Goal: Transaction & Acquisition: Purchase product/service

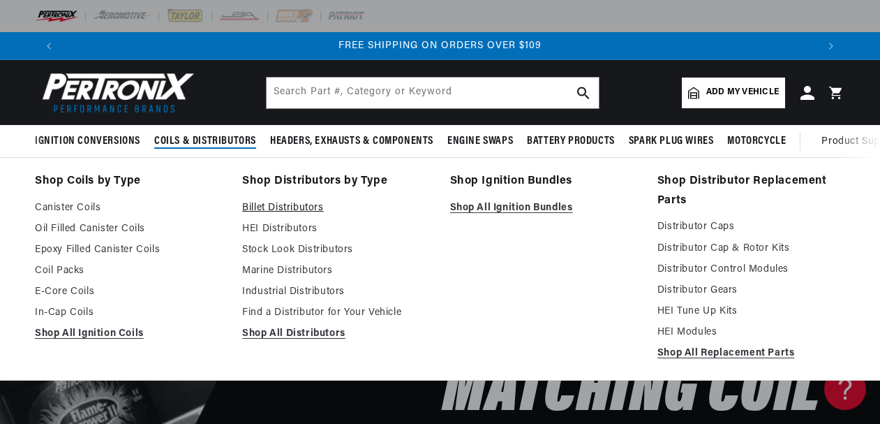
click at [288, 206] on link "Billet Distributors" at bounding box center [336, 208] width 188 height 17
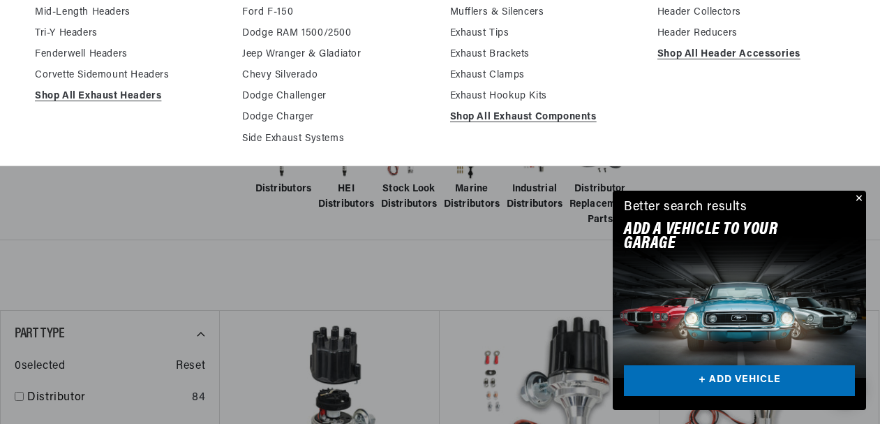
scroll to position [239, 0]
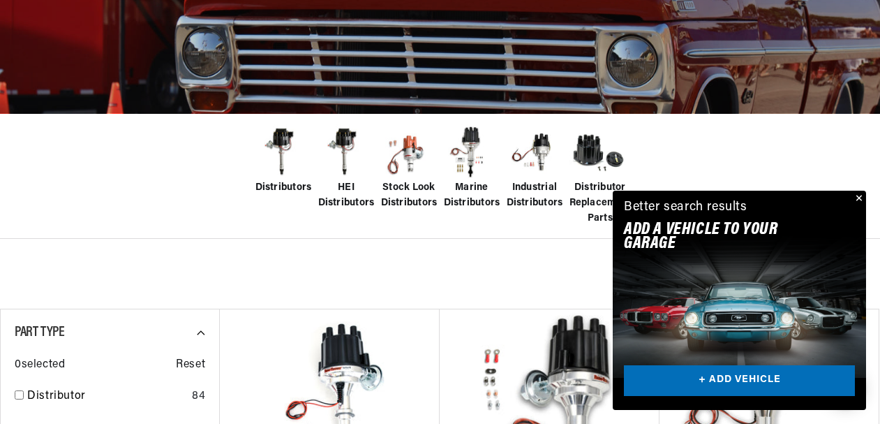
click at [417, 154] on img at bounding box center [409, 152] width 56 height 56
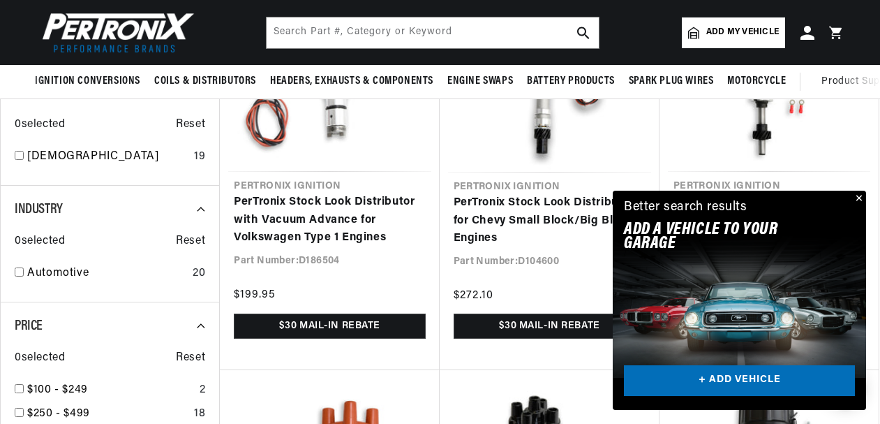
scroll to position [595, 0]
click at [859, 199] on button "Close" at bounding box center [857, 199] width 17 height 17
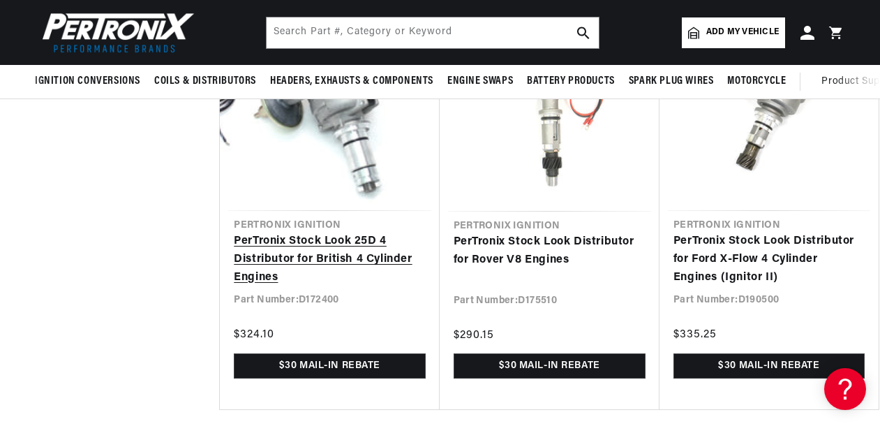
scroll to position [0, 754]
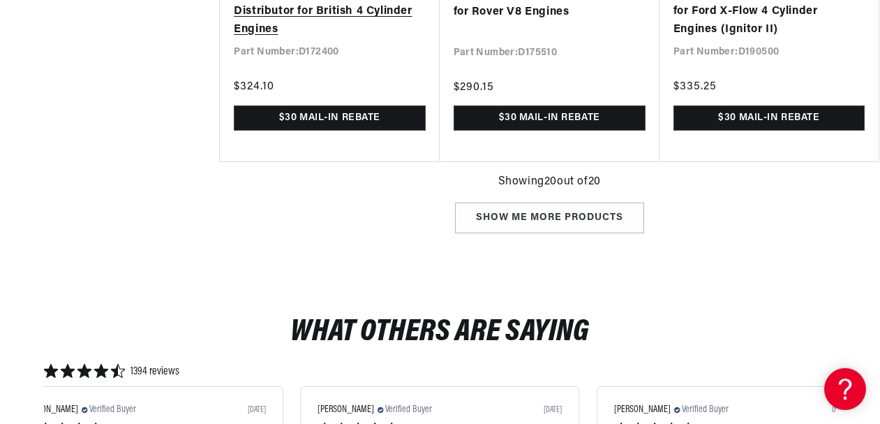
scroll to position [2067, 0]
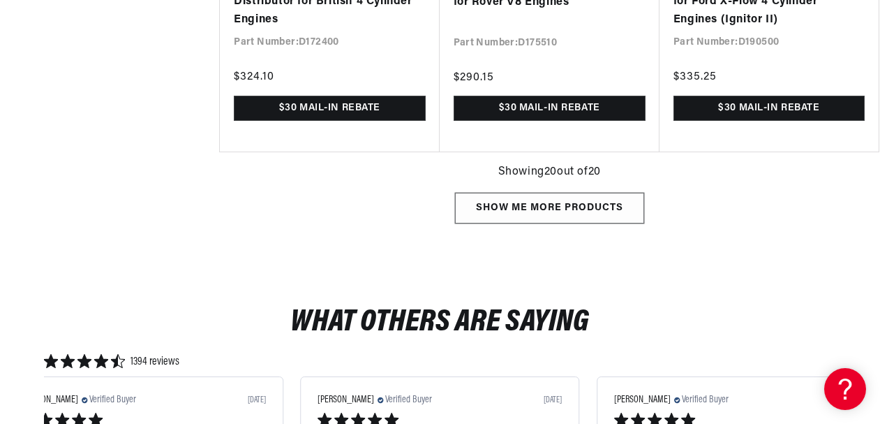
click at [559, 199] on div "Show me more products" at bounding box center [549, 208] width 189 height 31
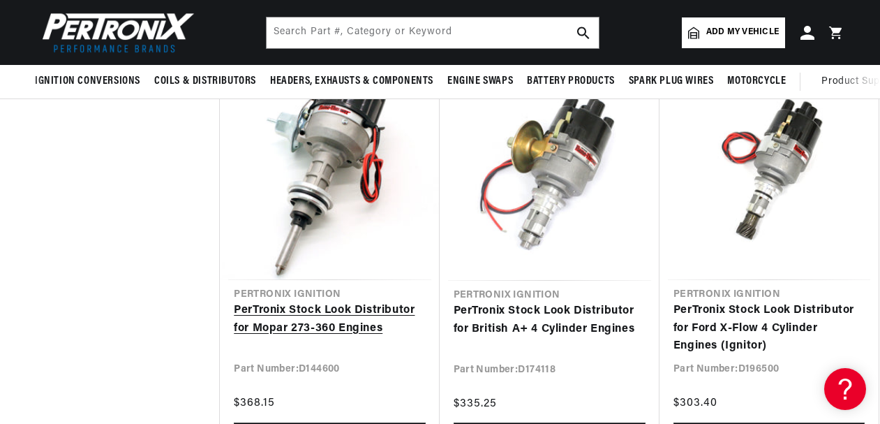
scroll to position [0, 1509]
click at [327, 302] on link "PerTronix Stock Look Distributor for Mopar 273-360 Engines" at bounding box center [329, 320] width 191 height 36
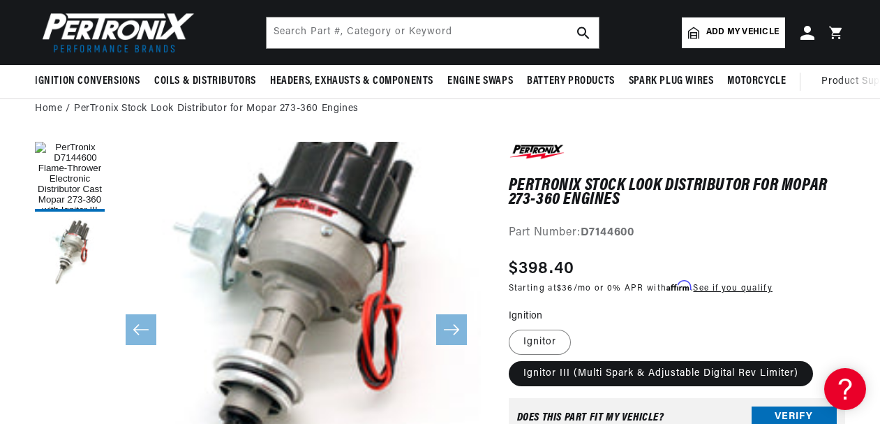
scroll to position [0, 1509]
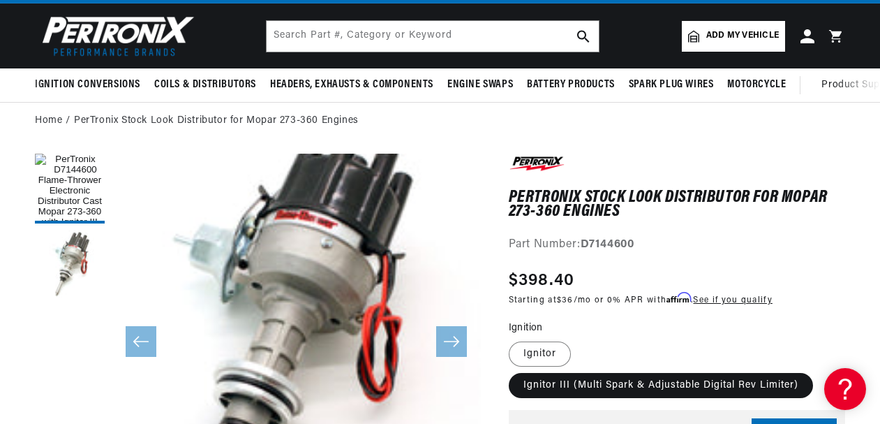
click at [456, 346] on icon "Slide right" at bounding box center [451, 341] width 17 height 14
click at [450, 337] on icon "Slide right" at bounding box center [451, 341] width 17 height 14
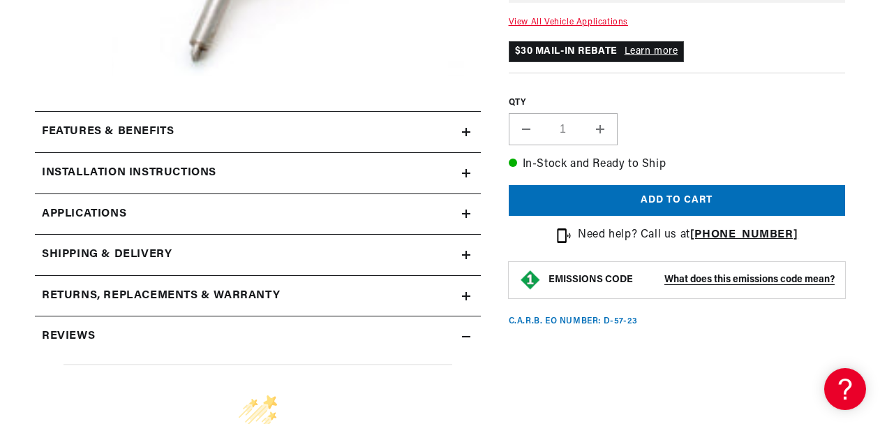
scroll to position [537, 0]
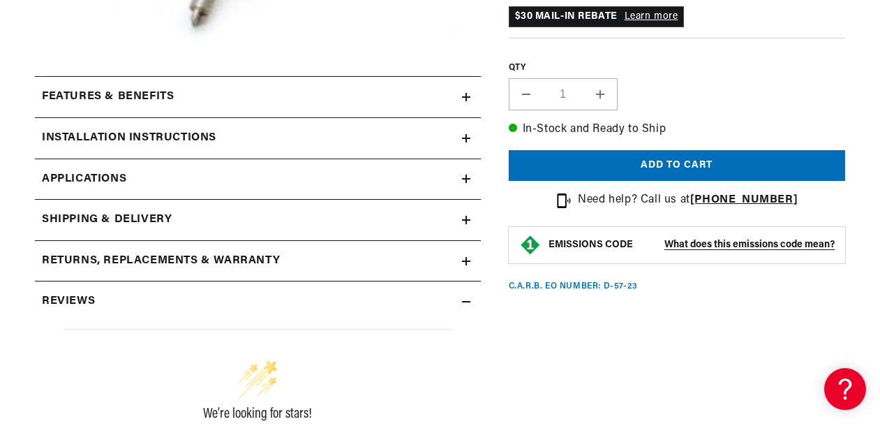
click at [465, 254] on summary "Returns, Replacements & Warranty" at bounding box center [258, 261] width 446 height 40
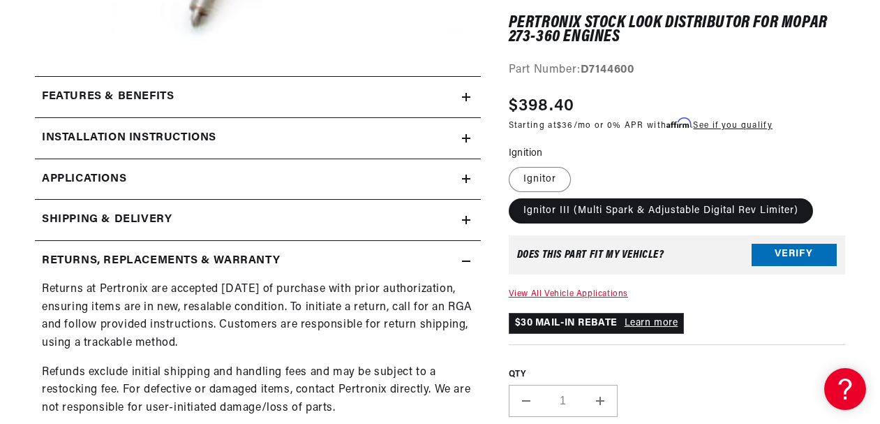
scroll to position [0, 1509]
click at [462, 222] on icon at bounding box center [466, 220] width 8 height 8
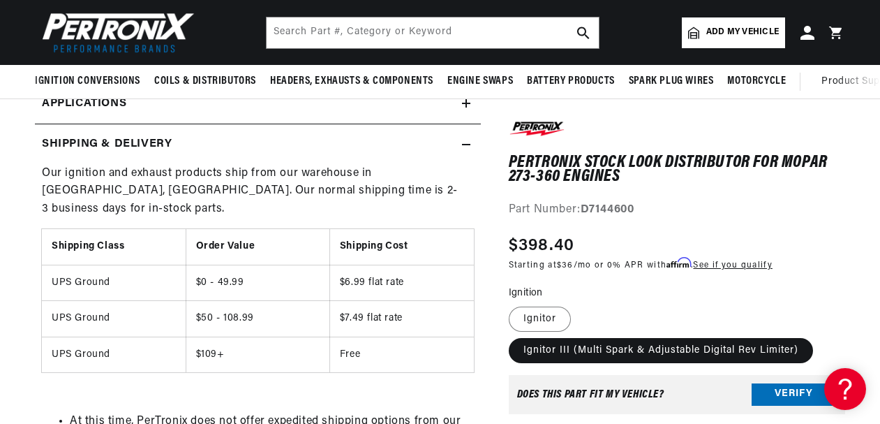
scroll to position [0, 0]
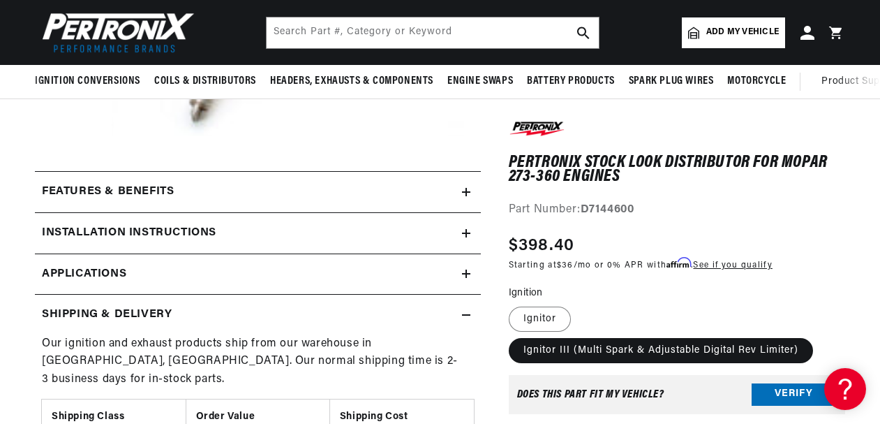
click at [467, 228] on summary "Installation instructions" at bounding box center [258, 233] width 446 height 40
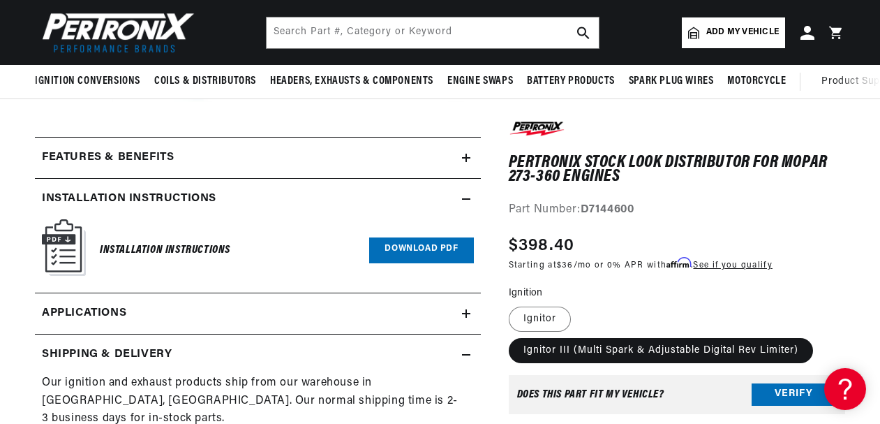
click at [464, 161] on icon at bounding box center [466, 158] width 8 height 8
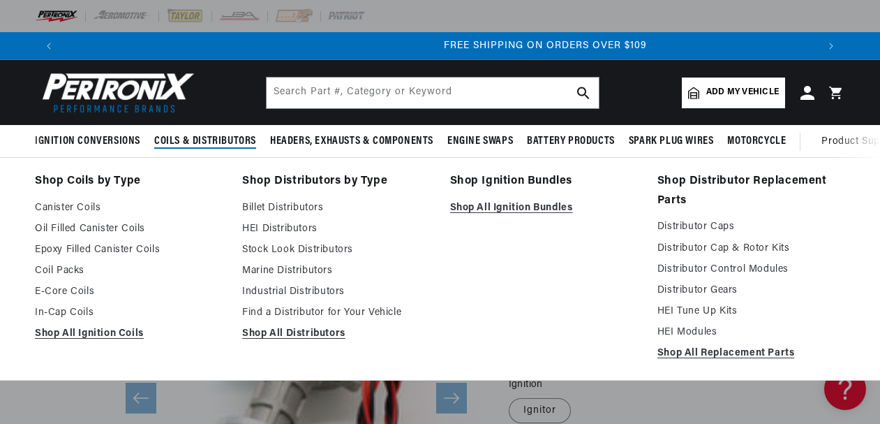
scroll to position [0, 1509]
click at [696, 250] on link "Distributor Cap & Rotor Kits" at bounding box center [751, 248] width 188 height 17
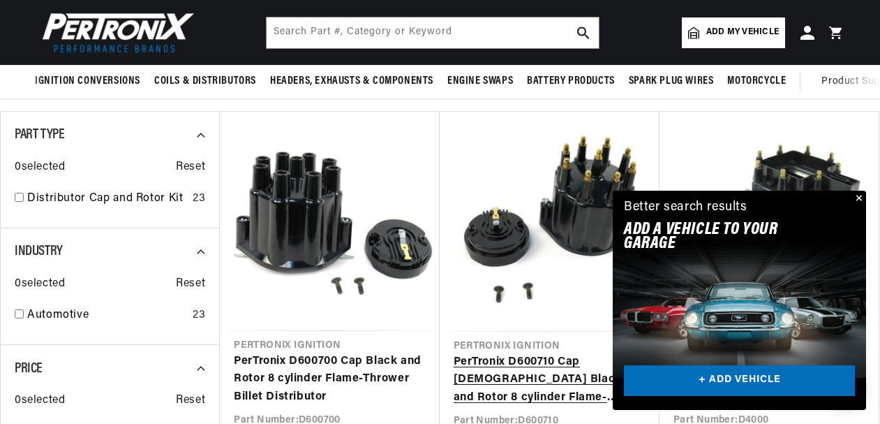
scroll to position [306, 0]
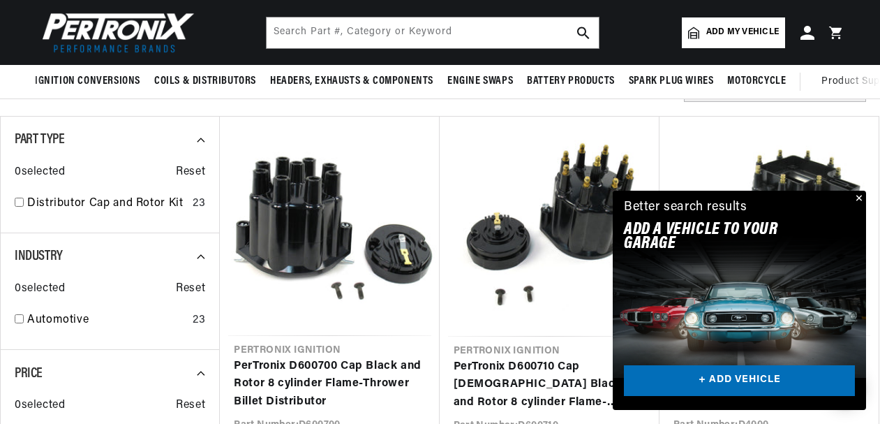
click at [861, 199] on button "Close" at bounding box center [857, 199] width 17 height 17
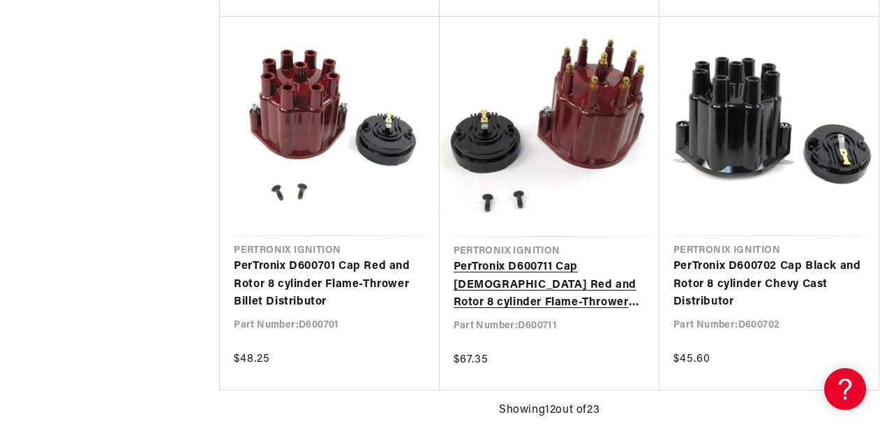
scroll to position [1530, 1]
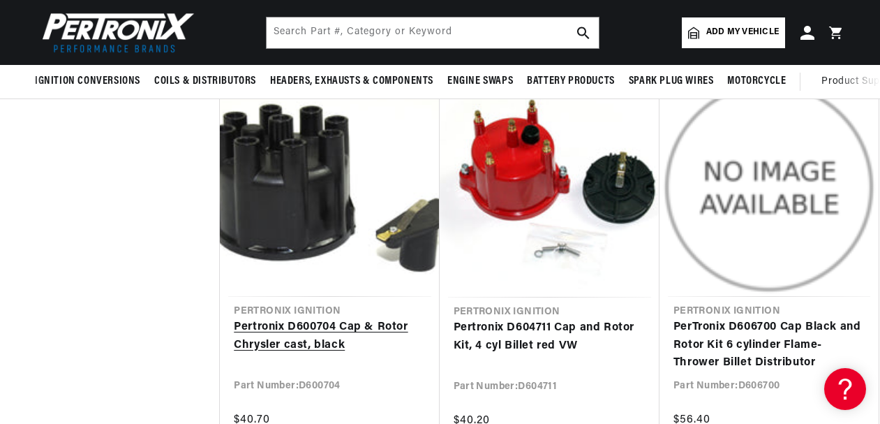
click at [290, 325] on link "Pertronix D600704 Cap & Rotor Chrysler cast, black" at bounding box center [329, 336] width 191 height 36
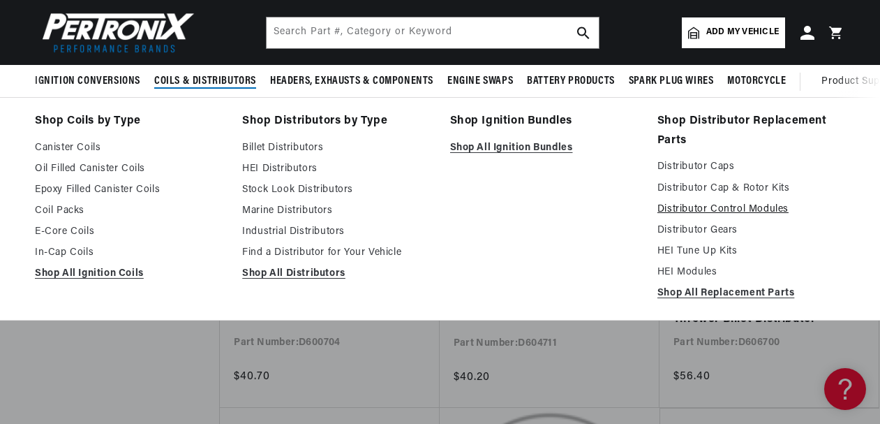
scroll to position [0, 1509]
click at [698, 188] on link "Distributor Cap & Rotor Kits" at bounding box center [751, 188] width 188 height 17
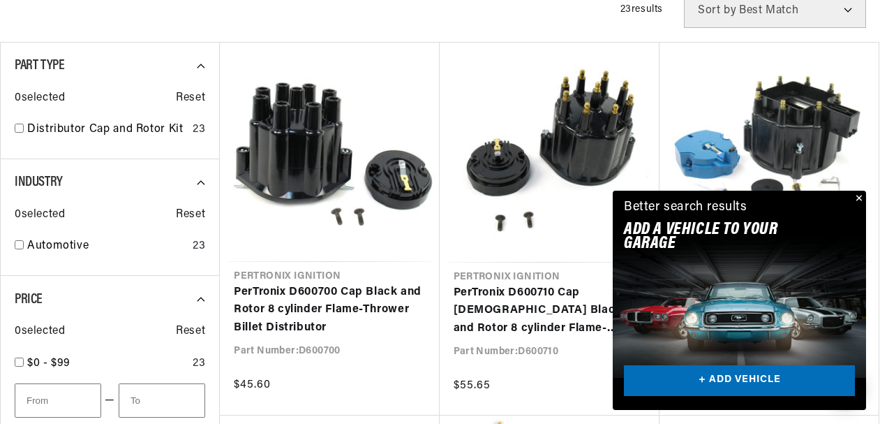
scroll to position [380, 0]
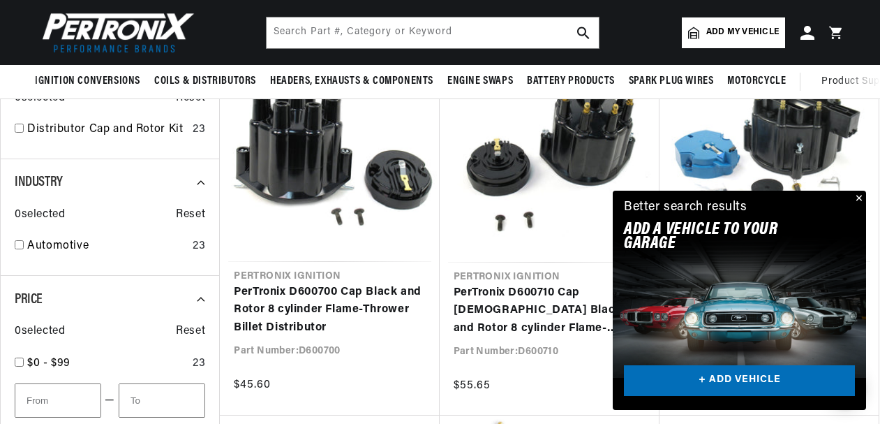
click at [854, 195] on button "Close" at bounding box center [857, 199] width 17 height 17
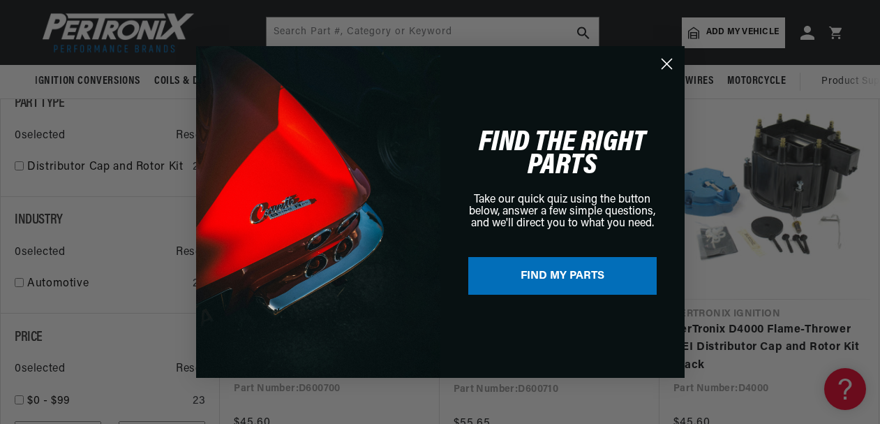
scroll to position [0, 756]
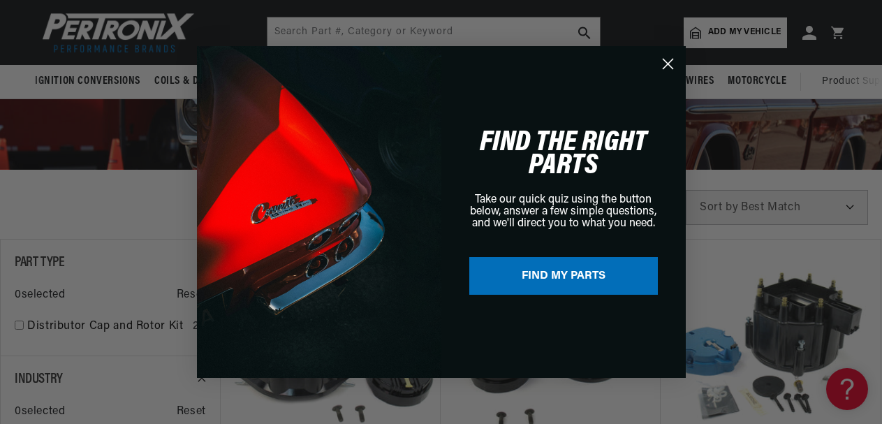
click at [671, 61] on icon "Close dialog" at bounding box center [667, 64] width 10 height 10
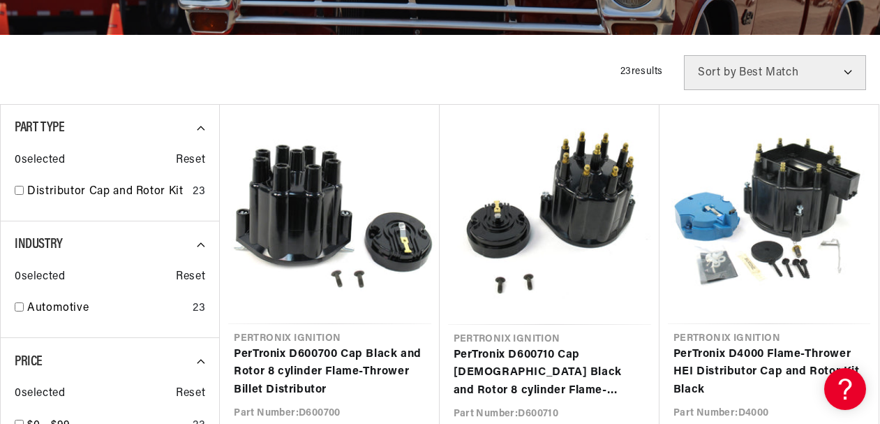
scroll to position [0, 0]
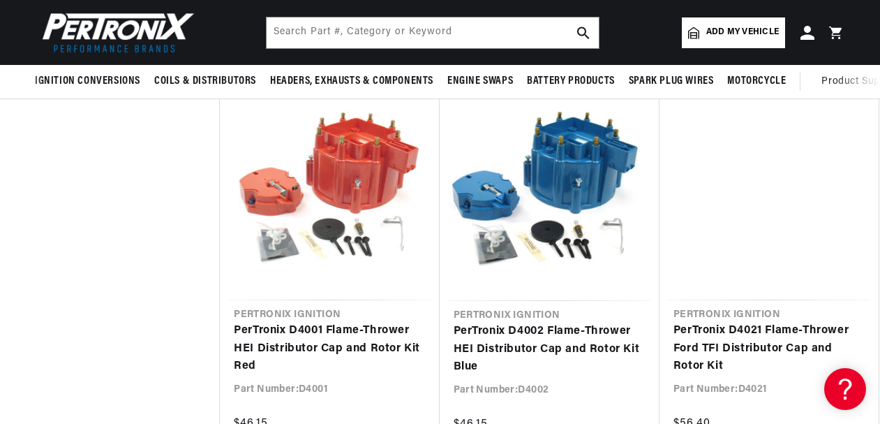
scroll to position [1086, 0]
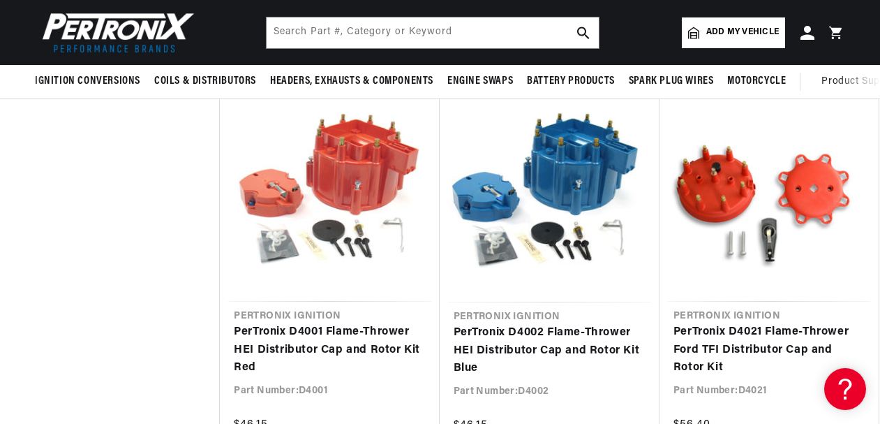
click at [735, 37] on span "Add my vehicle" at bounding box center [742, 32] width 73 height 13
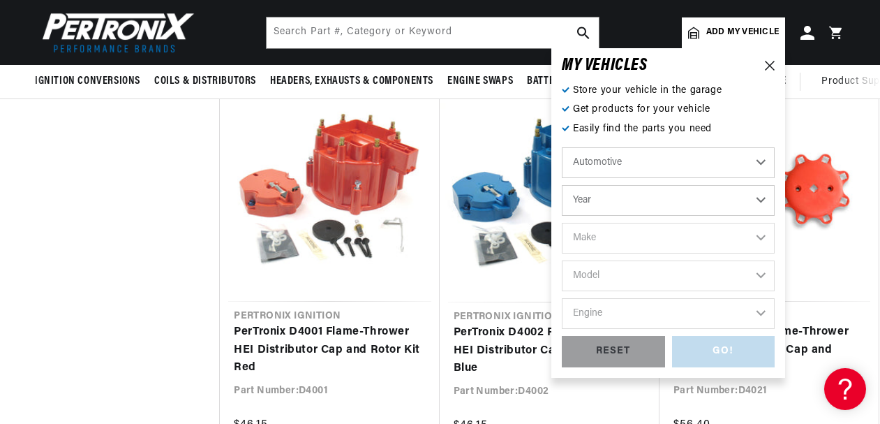
scroll to position [0, 0]
select select "1968"
select select "Dodge"
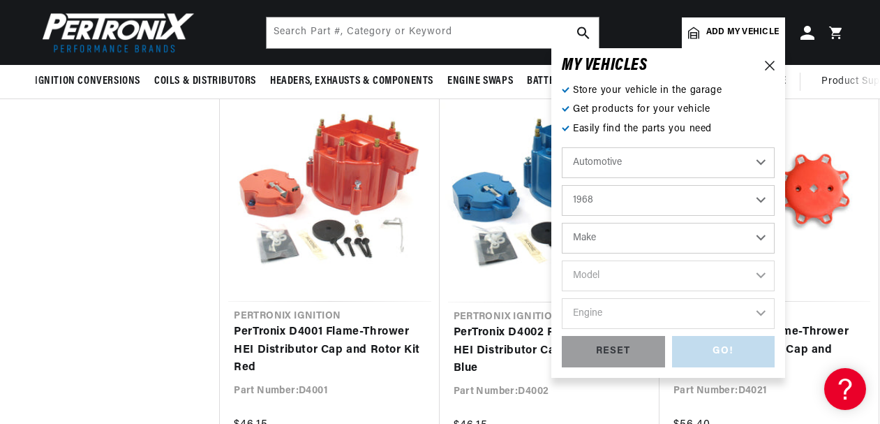
select select "Dodge"
select select "Dart"
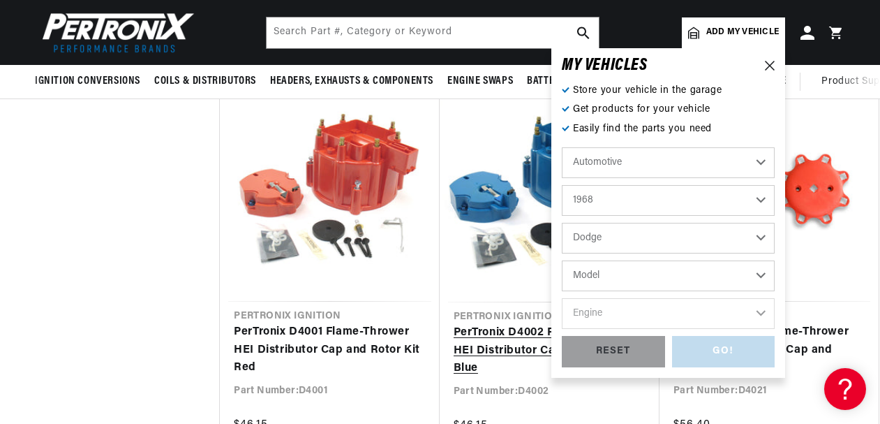
select select "Dart"
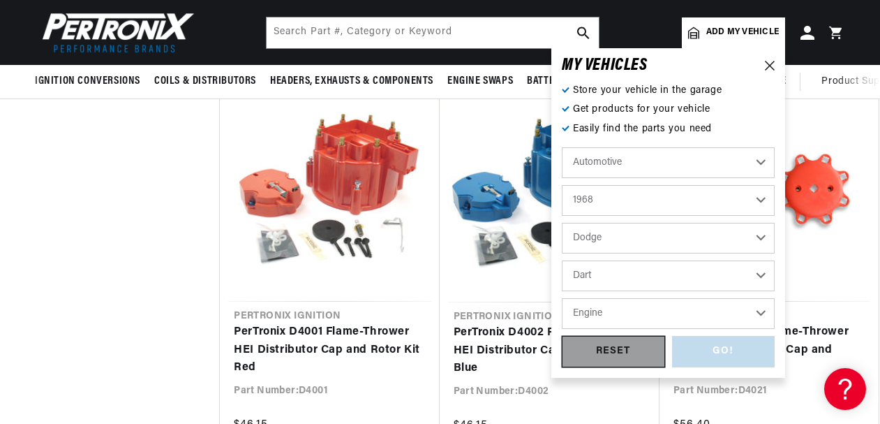
scroll to position [0, 1509]
select select "340cid-5.6L"
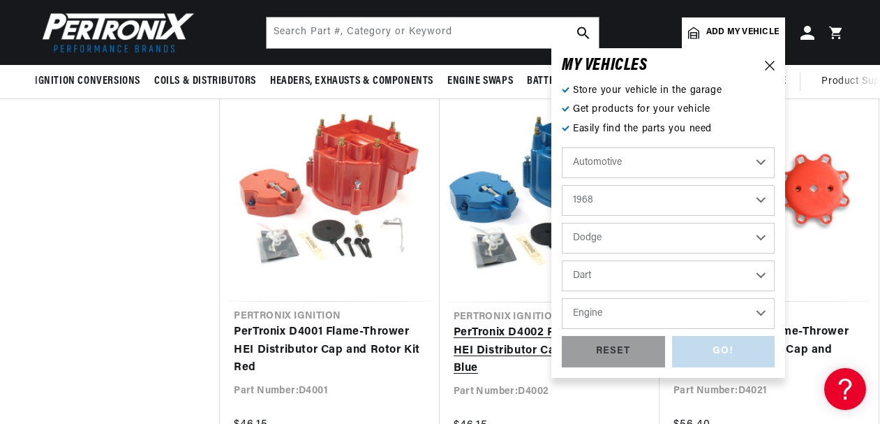
select select "340cid-5.6L"
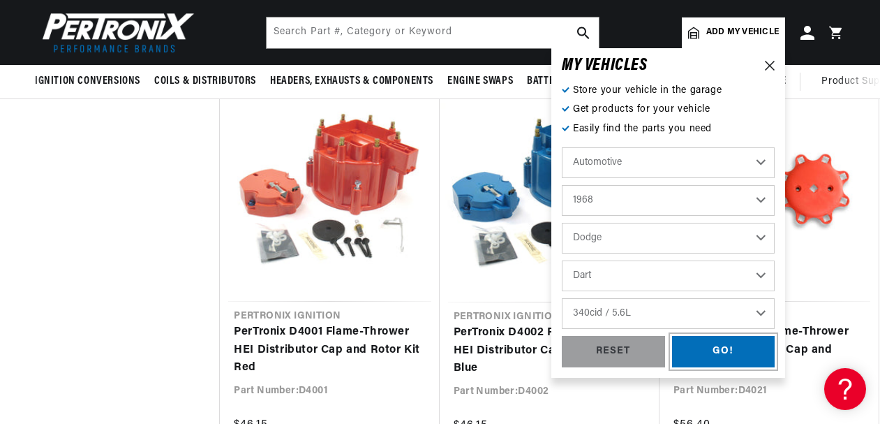
click at [714, 353] on div "GO!" at bounding box center [723, 351] width 103 height 31
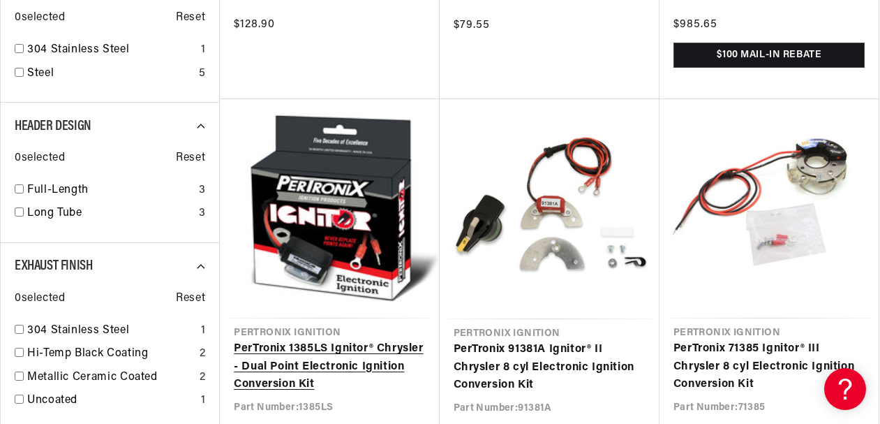
scroll to position [0, 1509]
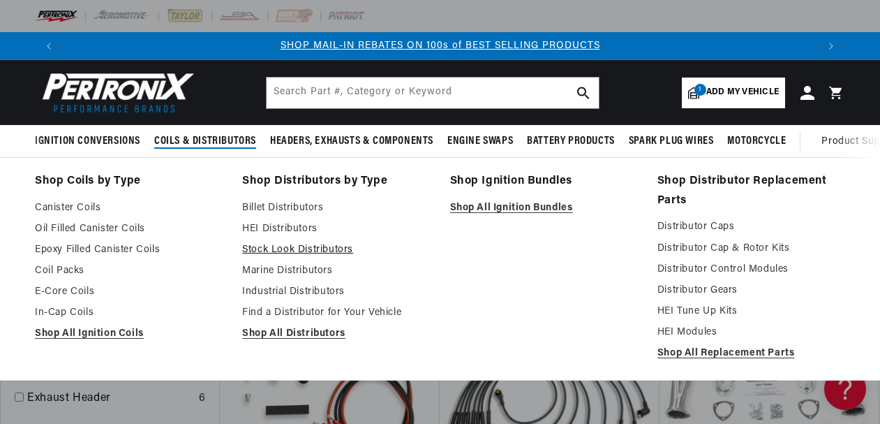
click at [273, 253] on link "Stock Look Distributors" at bounding box center [336, 249] width 188 height 17
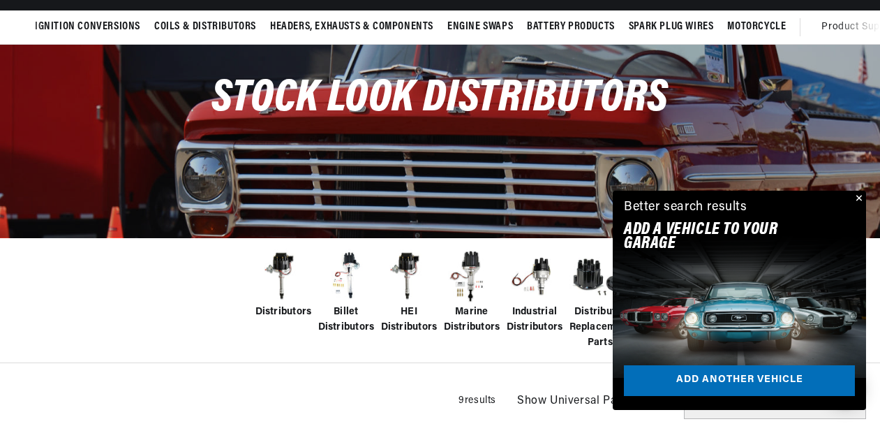
click at [859, 198] on button "Close" at bounding box center [857, 199] width 17 height 17
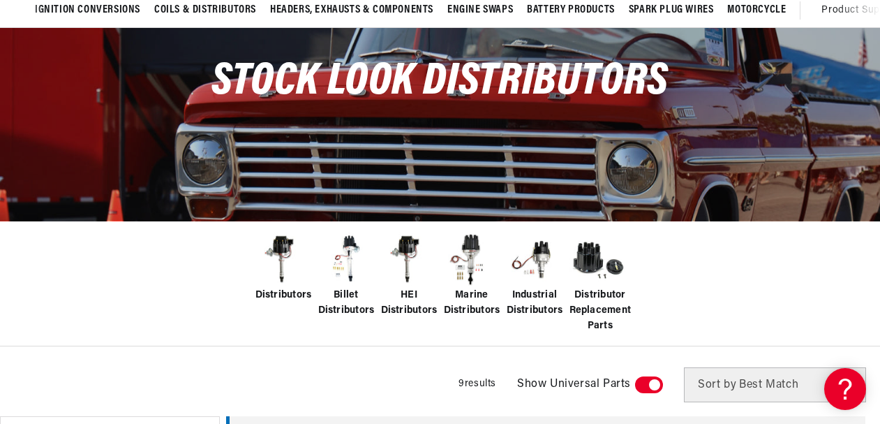
scroll to position [137, 0]
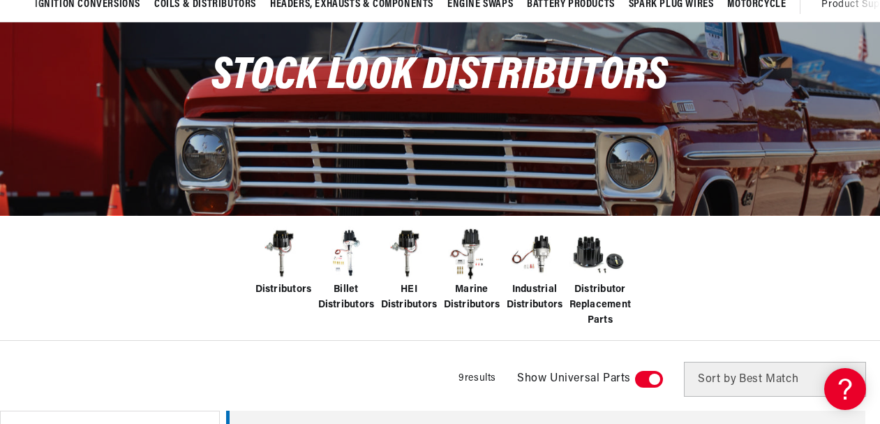
click at [594, 290] on span "Distributor Replacement Parts" at bounding box center [601, 305] width 62 height 47
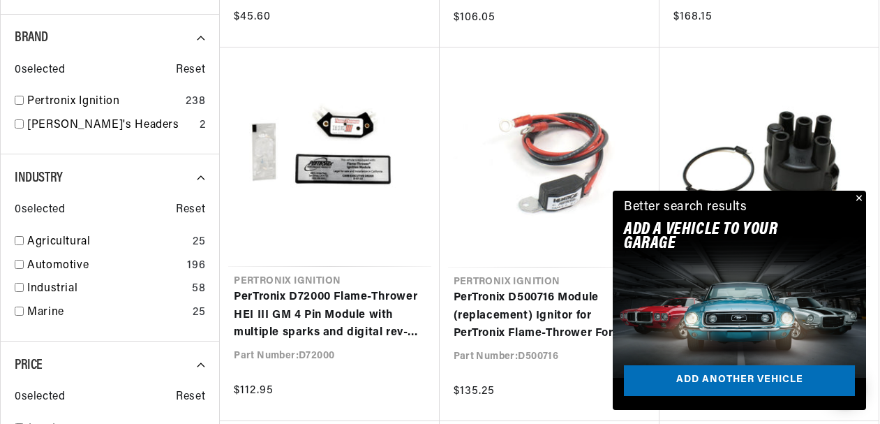
click at [858, 195] on button "Close" at bounding box center [857, 199] width 17 height 17
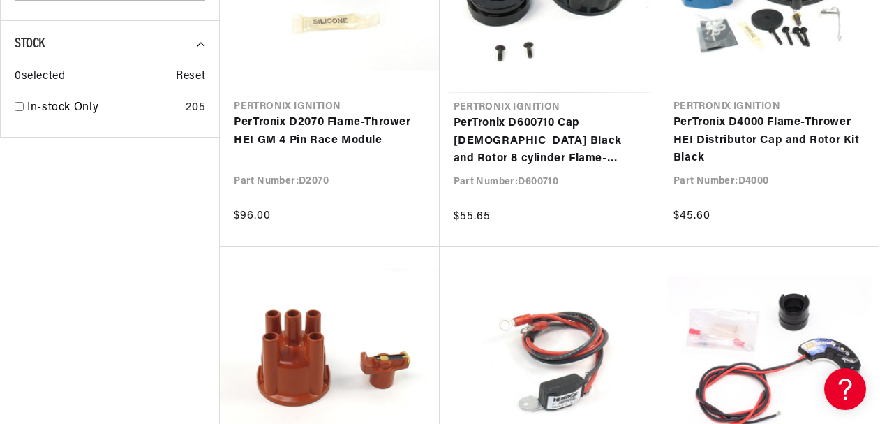
scroll to position [0, 754]
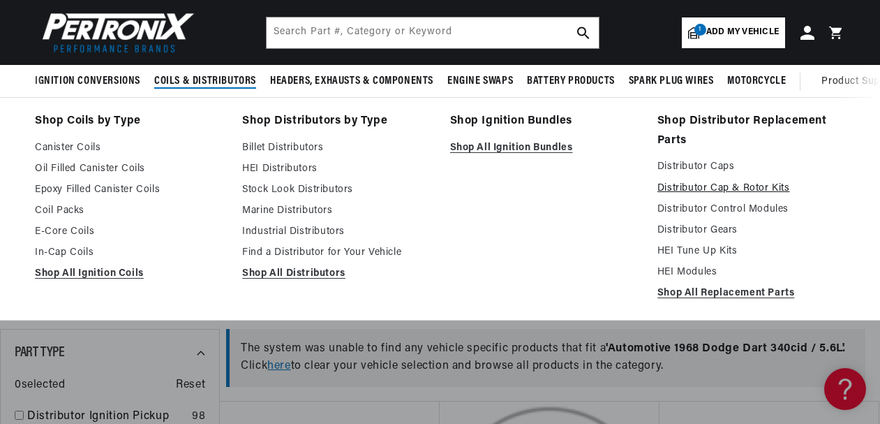
click at [687, 186] on link "Distributor Cap & Rotor Kits" at bounding box center [751, 188] width 188 height 17
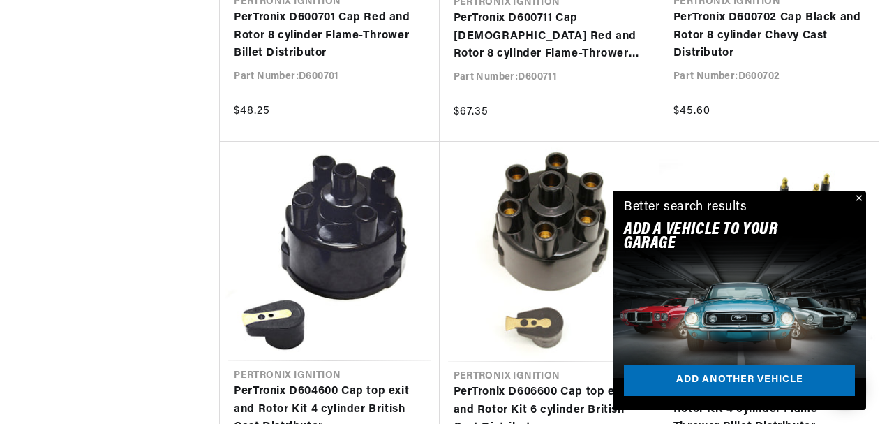
scroll to position [1847, 0]
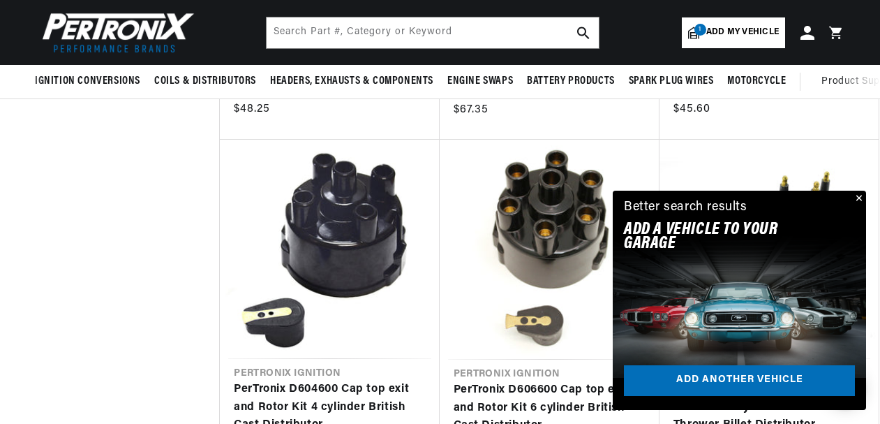
click at [856, 200] on button "Close" at bounding box center [857, 199] width 17 height 17
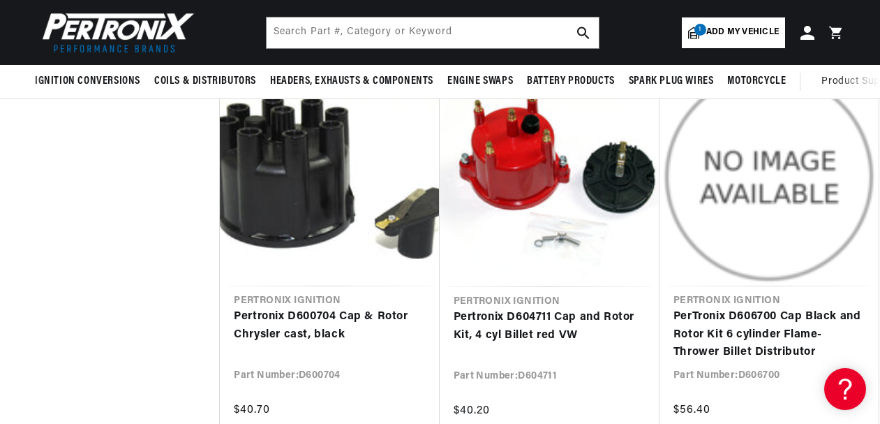
scroll to position [2638, 0]
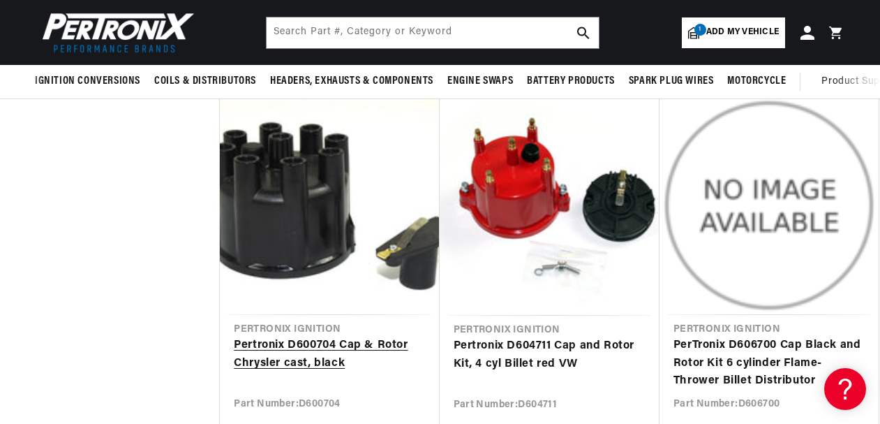
click at [283, 336] on link "Pertronix D600704 Cap & Rotor Chrysler cast, black" at bounding box center [329, 354] width 191 height 36
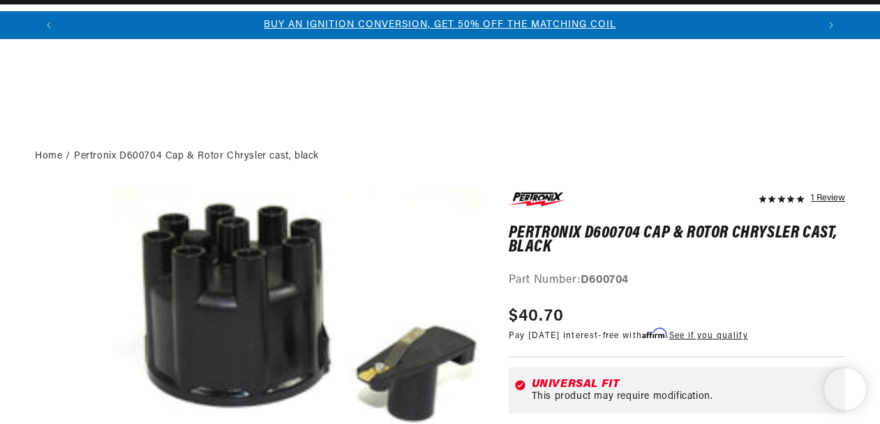
scroll to position [24, 0]
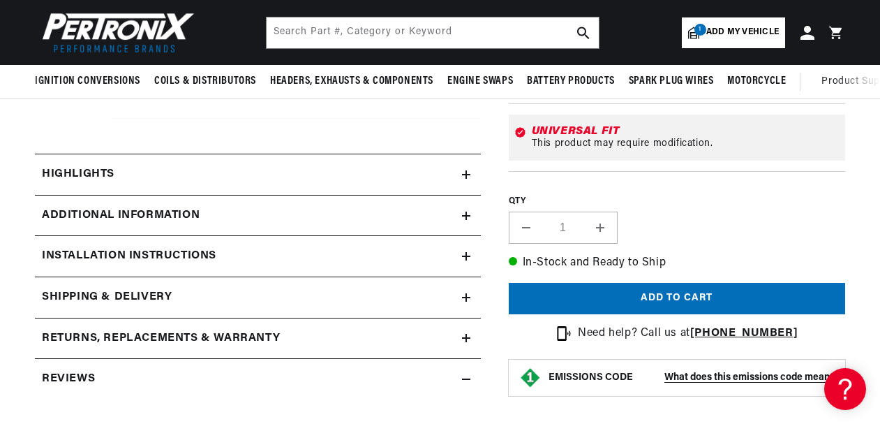
click at [418, 177] on div "Highlights" at bounding box center [248, 174] width 427 height 18
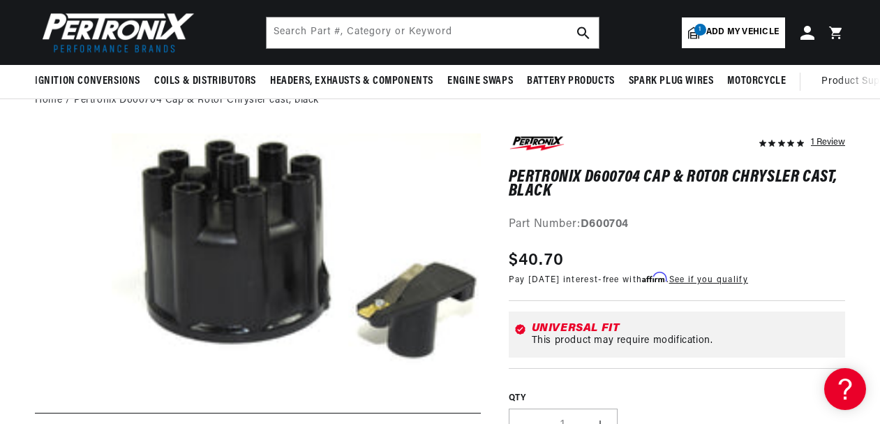
scroll to position [0, 0]
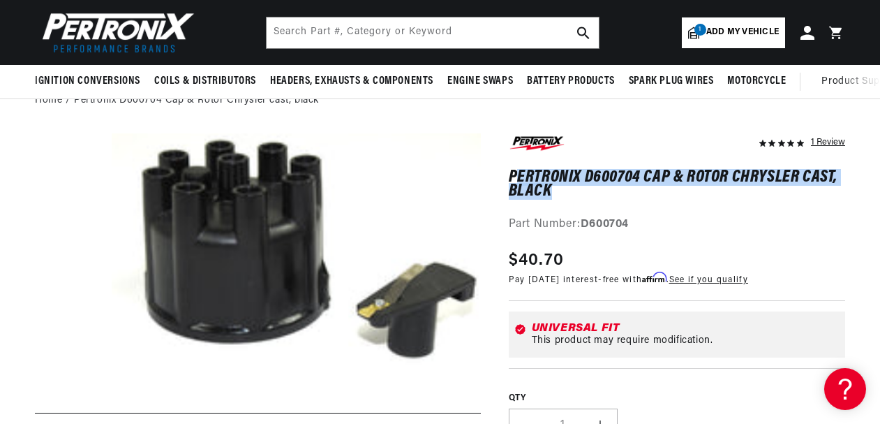
drag, startPoint x: 513, startPoint y: 173, endPoint x: 577, endPoint y: 187, distance: 65.0
click at [586, 188] on h1 "Pertronix D600704 Cap & Rotor Chrysler cast, black" at bounding box center [677, 184] width 336 height 29
drag, startPoint x: 511, startPoint y: 171, endPoint x: 564, endPoint y: 181, distance: 53.9
click at [566, 181] on h1 "Pertronix D600704 Cap & Rotor Chrysler cast, black" at bounding box center [677, 184] width 336 height 29
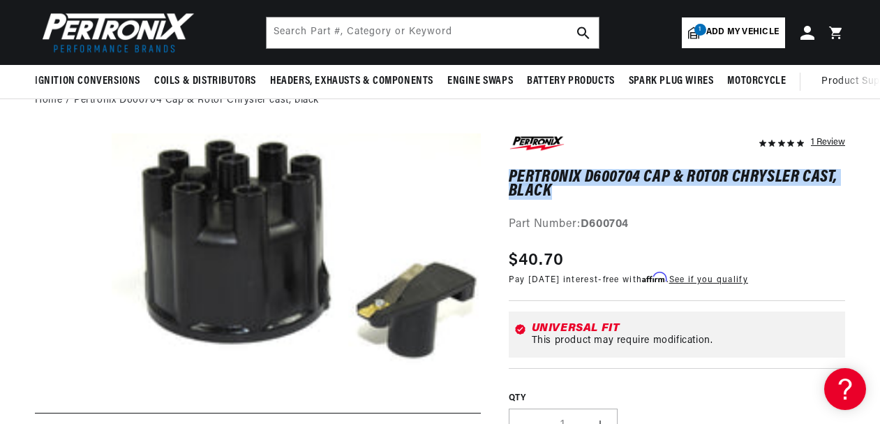
copy h1 "Pertronix D600704 Cap & Rotor Chrysler cast, black"
